Goal: Ask a question

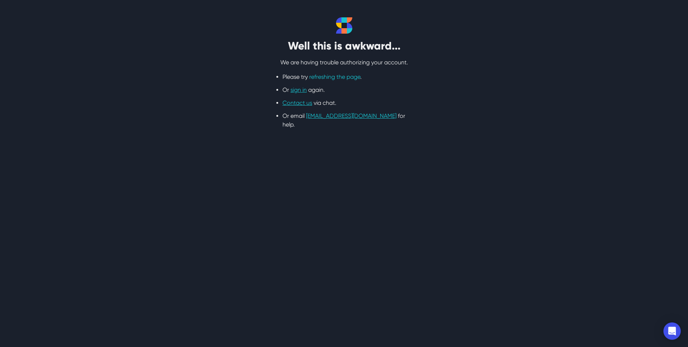
click at [333, 77] on link "refreshing the page" at bounding box center [334, 76] width 51 height 7
click at [300, 105] on link "Contact us" at bounding box center [298, 103] width 30 height 7
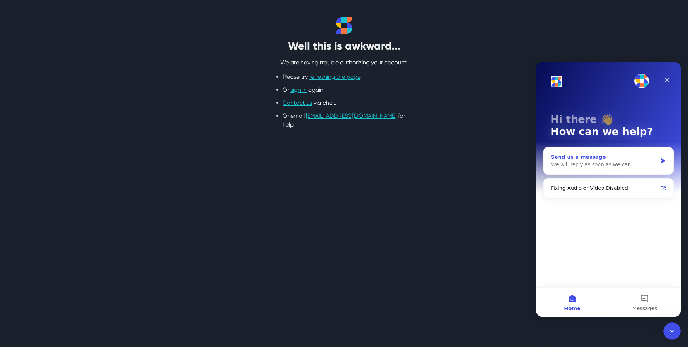
click at [572, 165] on div "We will reply as soon as we can" at bounding box center [604, 165] width 106 height 8
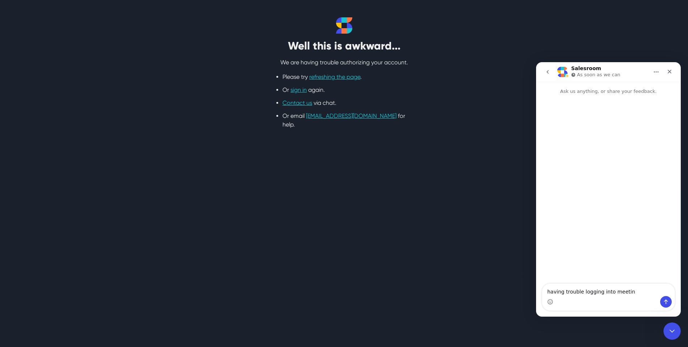
type textarea "having trouble logging into meeting"
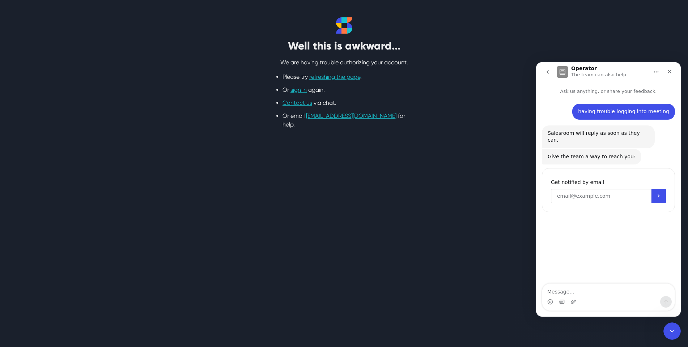
click at [571, 190] on input "Enter your email" at bounding box center [601, 196] width 101 height 14
type input "[EMAIL_ADDRESS][DOMAIN_NAME]"
click at [659, 195] on icon "Submit" at bounding box center [659, 196] width 2 height 3
click at [499, 68] on div "Well this is awkward... We are having trouble authorizing your account. Please …" at bounding box center [344, 73] width 463 height 112
click at [669, 71] on icon "Close" at bounding box center [670, 72] width 4 height 4
